Goal: Navigation & Orientation: Find specific page/section

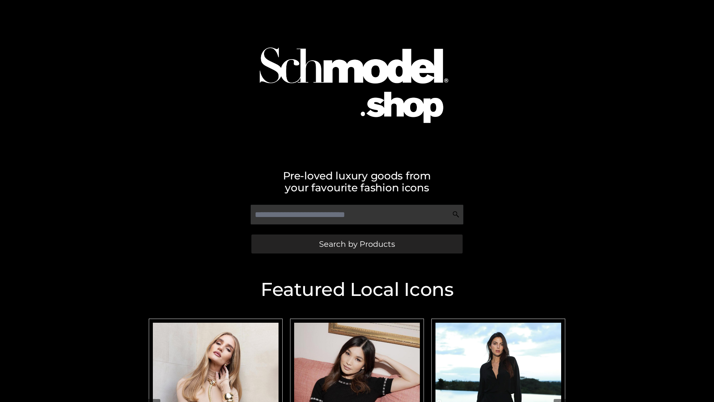
click at [357, 244] on span "Search by Products" at bounding box center [357, 244] width 76 height 8
